Goal: Information Seeking & Learning: Learn about a topic

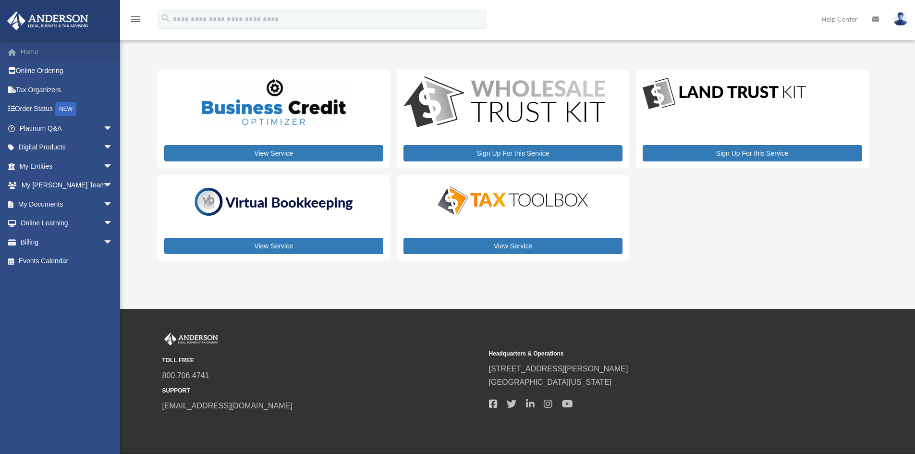
click at [36, 49] on link "Home" at bounding box center [67, 51] width 121 height 19
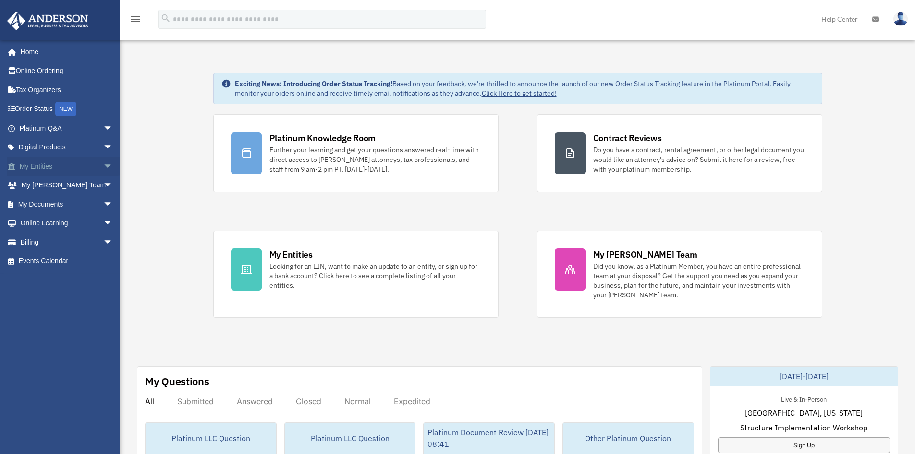
click at [103, 167] on span "arrow_drop_down" at bounding box center [112, 167] width 19 height 20
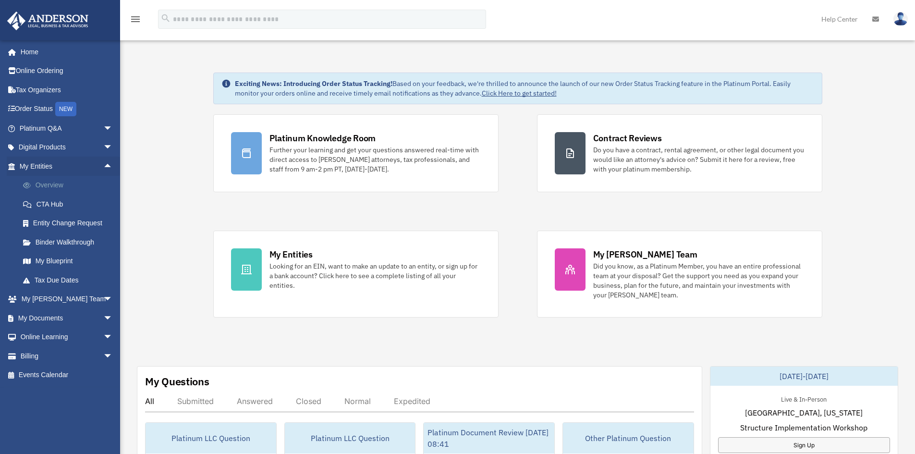
click at [61, 185] on link "Overview" at bounding box center [70, 185] width 114 height 19
click at [55, 185] on link "Overview" at bounding box center [70, 185] width 114 height 19
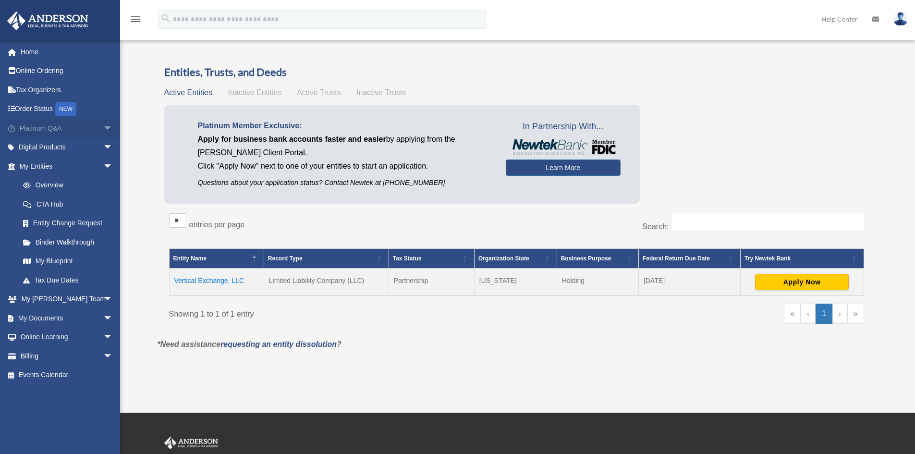
click at [103, 126] on span "arrow_drop_down" at bounding box center [112, 129] width 19 height 20
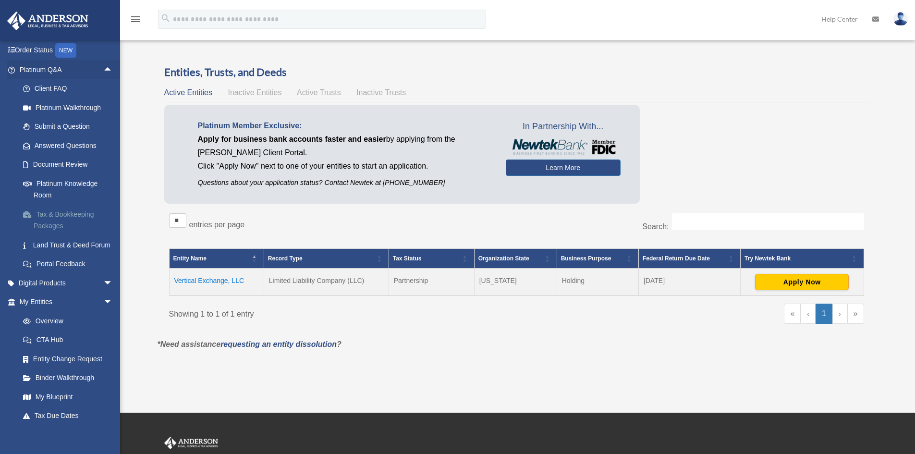
scroll to position [96, 0]
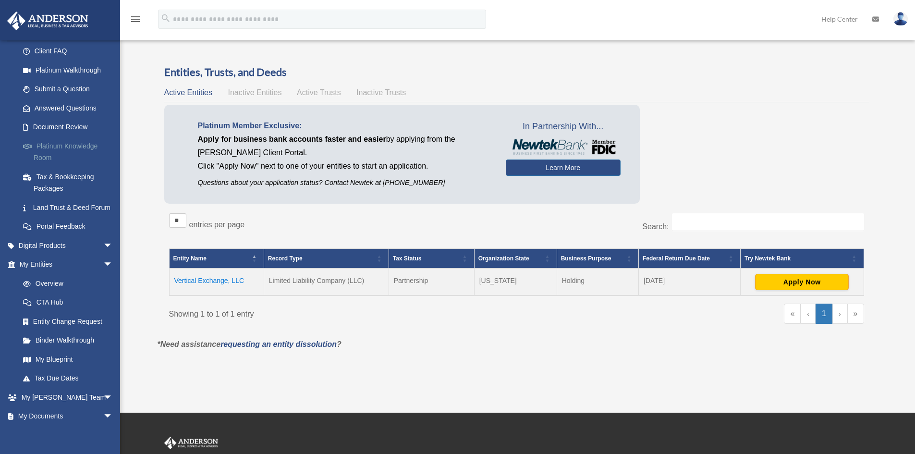
click at [73, 147] on link "Platinum Knowledge Room" at bounding box center [70, 151] width 114 height 31
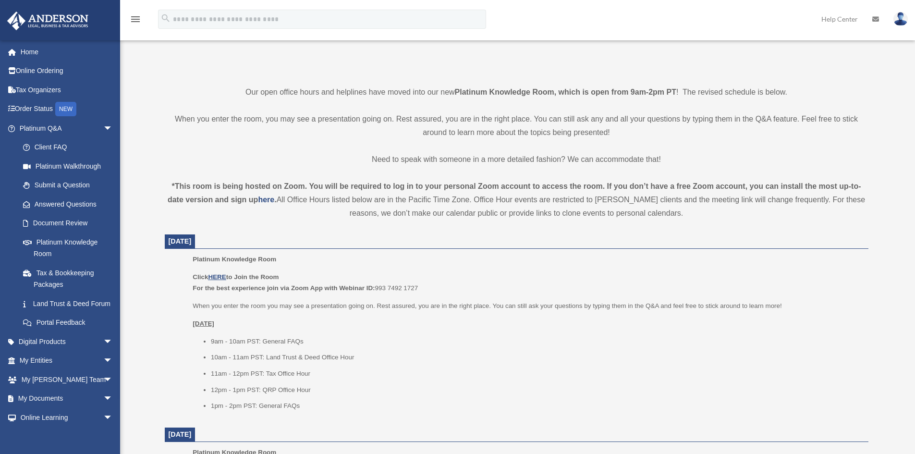
scroll to position [240, 0]
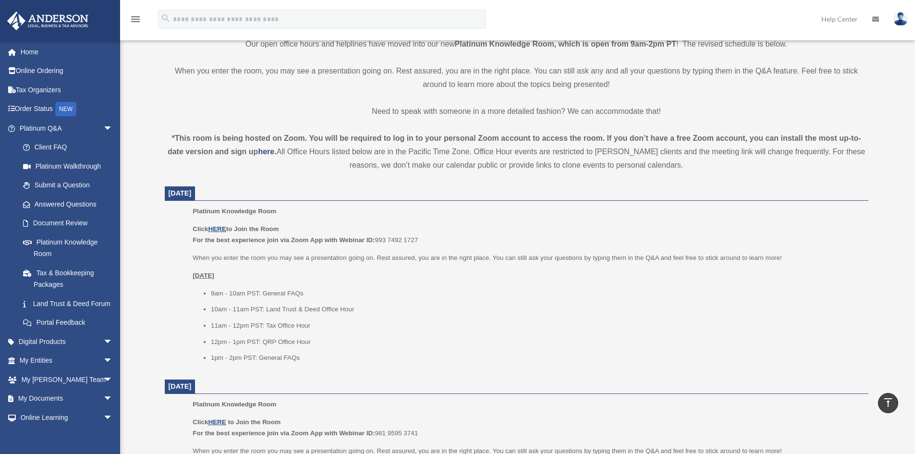
click at [222, 228] on u "HERE" at bounding box center [217, 228] width 18 height 7
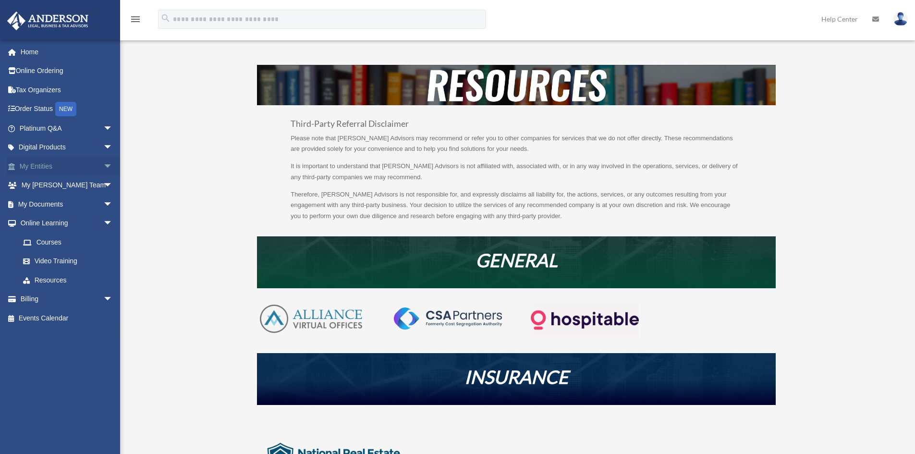
click at [105, 164] on span "arrow_drop_down" at bounding box center [112, 167] width 19 height 20
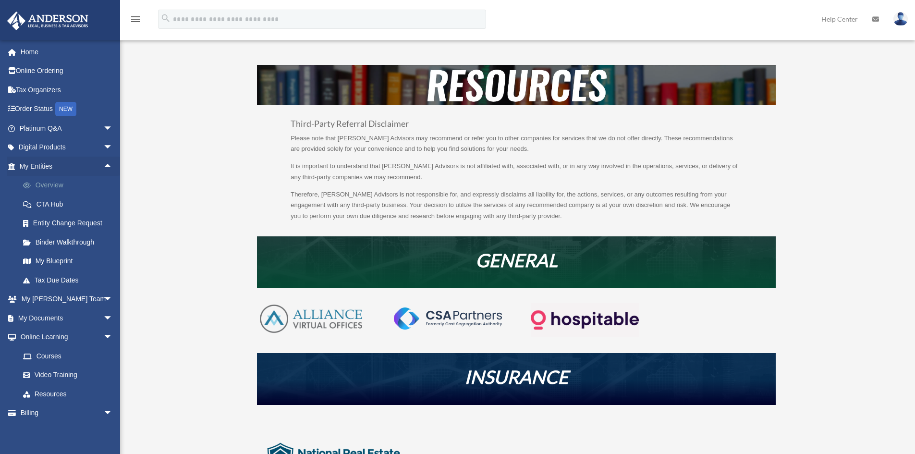
click at [47, 186] on link "Overview" at bounding box center [70, 185] width 114 height 19
